Goal: Transaction & Acquisition: Purchase product/service

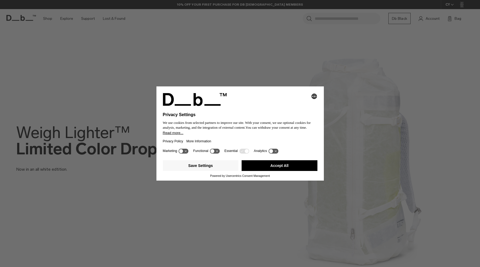
click at [261, 171] on button "Accept All" at bounding box center [279, 165] width 76 height 11
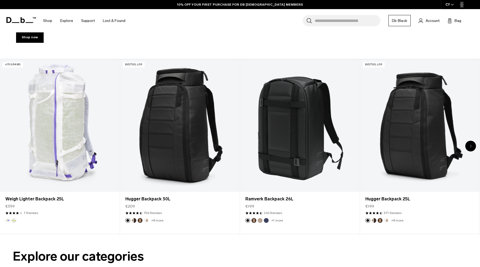
scroll to position [243, 0]
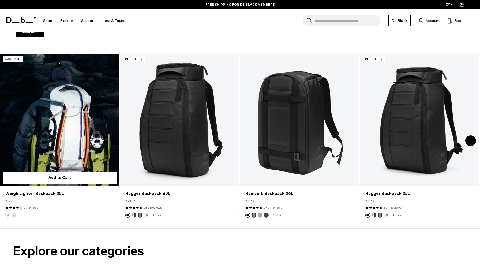
click at [69, 140] on link "Weigh Lighter Backpack 25L" at bounding box center [59, 120] width 119 height 133
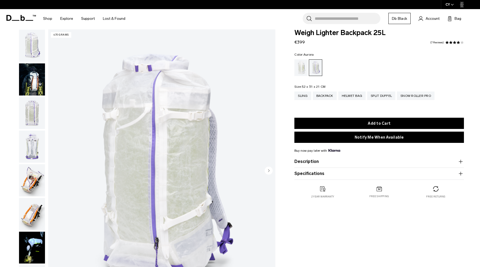
click at [32, 123] on img "button" at bounding box center [32, 113] width 26 height 32
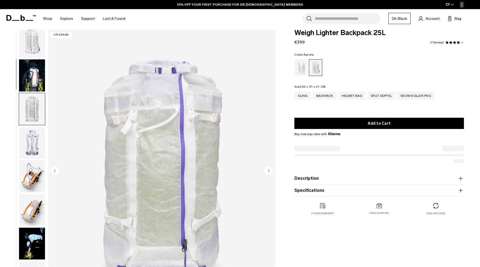
click at [35, 171] on img "button" at bounding box center [32, 176] width 26 height 32
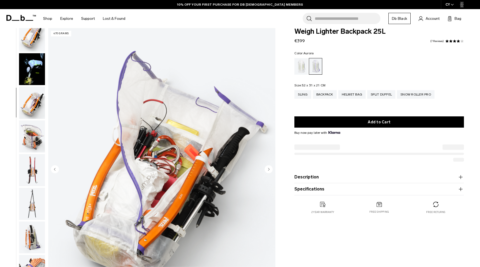
scroll to position [7, 0]
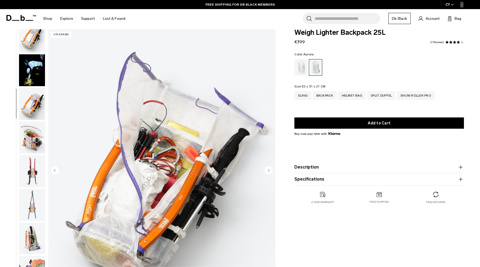
click at [29, 172] on img "button" at bounding box center [32, 171] width 26 height 32
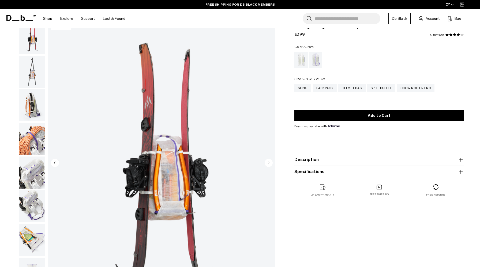
scroll to position [12, 0]
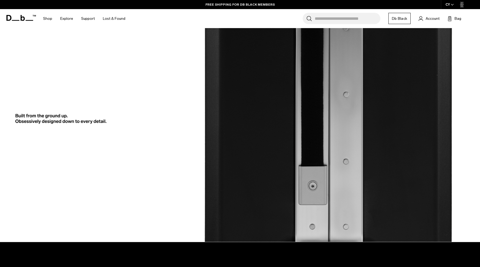
scroll to position [763, 0]
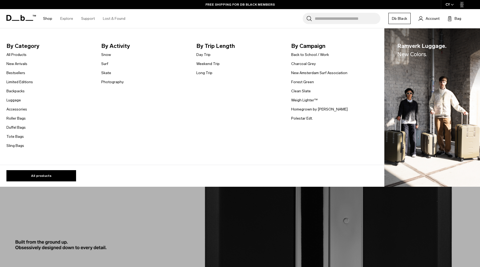
click at [47, 20] on link "Shop" at bounding box center [47, 18] width 9 height 19
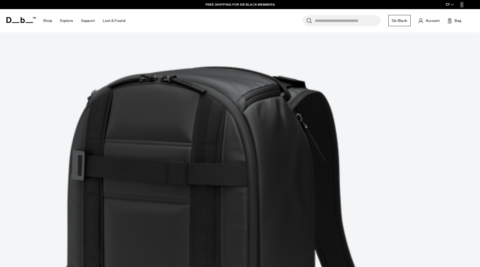
scroll to position [1329, 0]
